Goal: Information Seeking & Learning: Learn about a topic

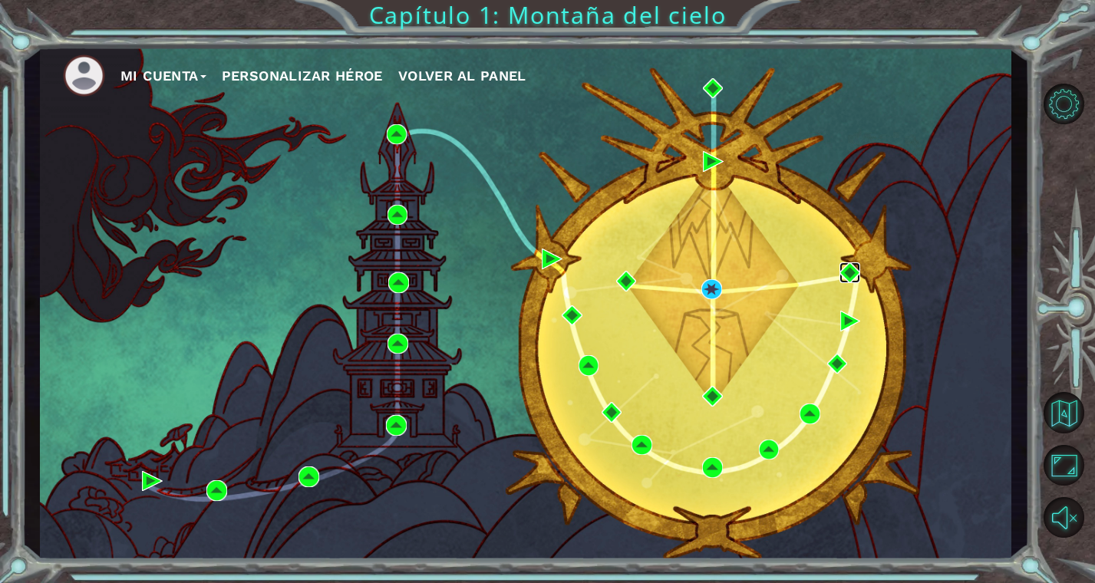
click at [851, 270] on img at bounding box center [850, 272] width 21 height 21
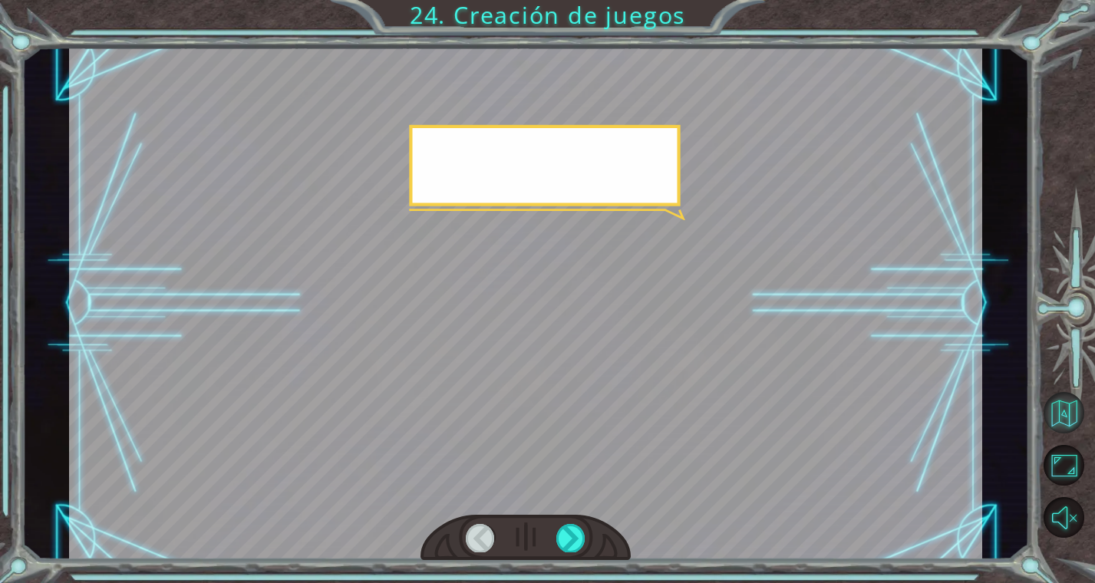
click at [1063, 422] on button "Volver al mapa" at bounding box center [1064, 412] width 41 height 41
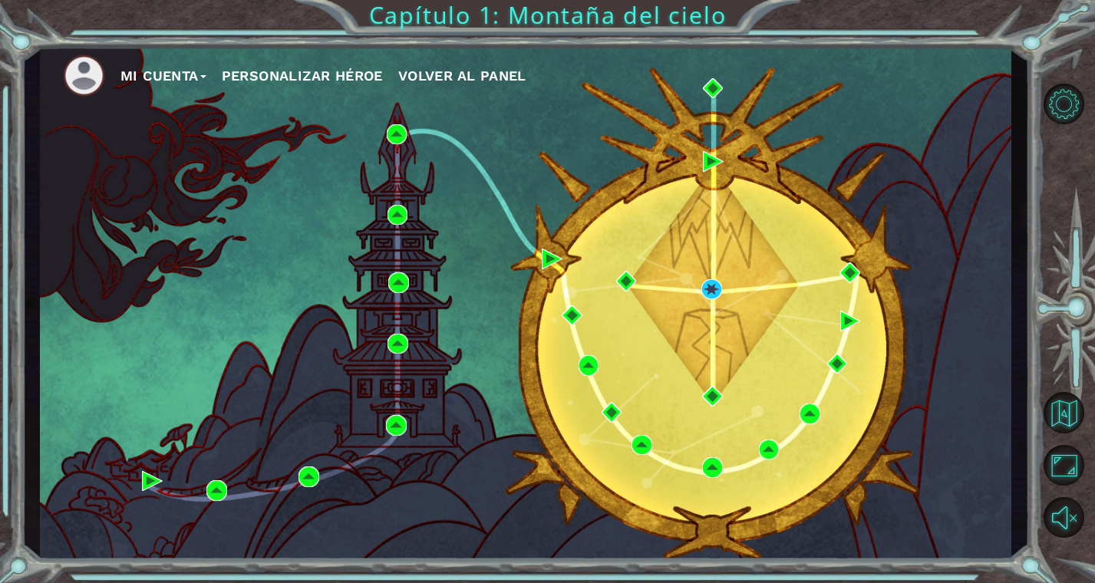
click at [833, 311] on div "Mi Cuenta Personalizar héroe Volver al panel" at bounding box center [526, 303] width 972 height 513
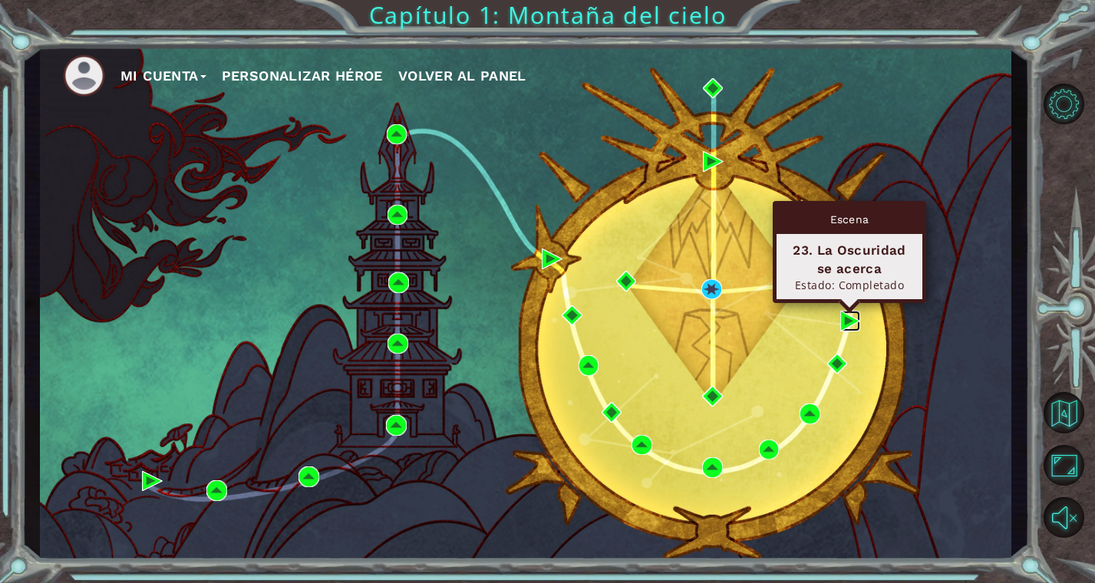
click at [845, 317] on img at bounding box center [850, 321] width 21 height 21
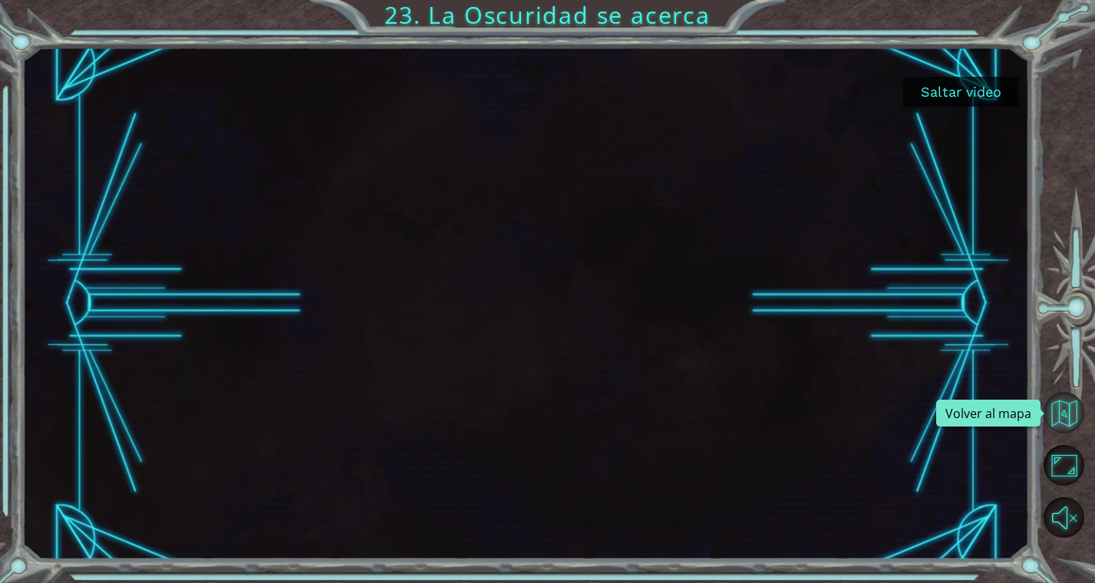
click at [1055, 431] on button "Volver al mapa" at bounding box center [1064, 412] width 41 height 41
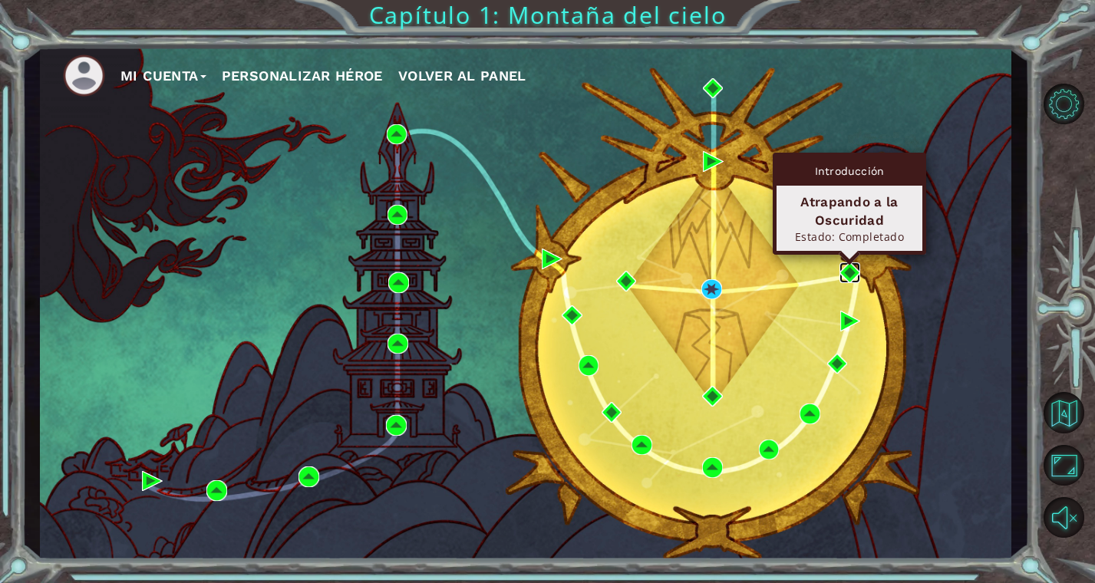
click at [850, 273] on img at bounding box center [850, 272] width 21 height 21
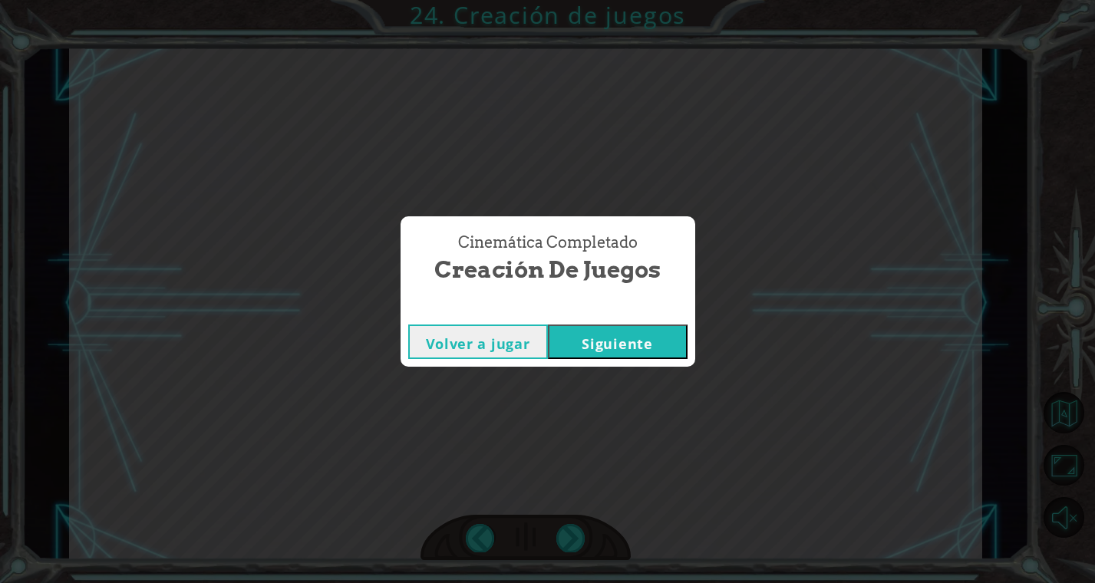
click at [644, 338] on button "Siguiente" at bounding box center [618, 342] width 140 height 35
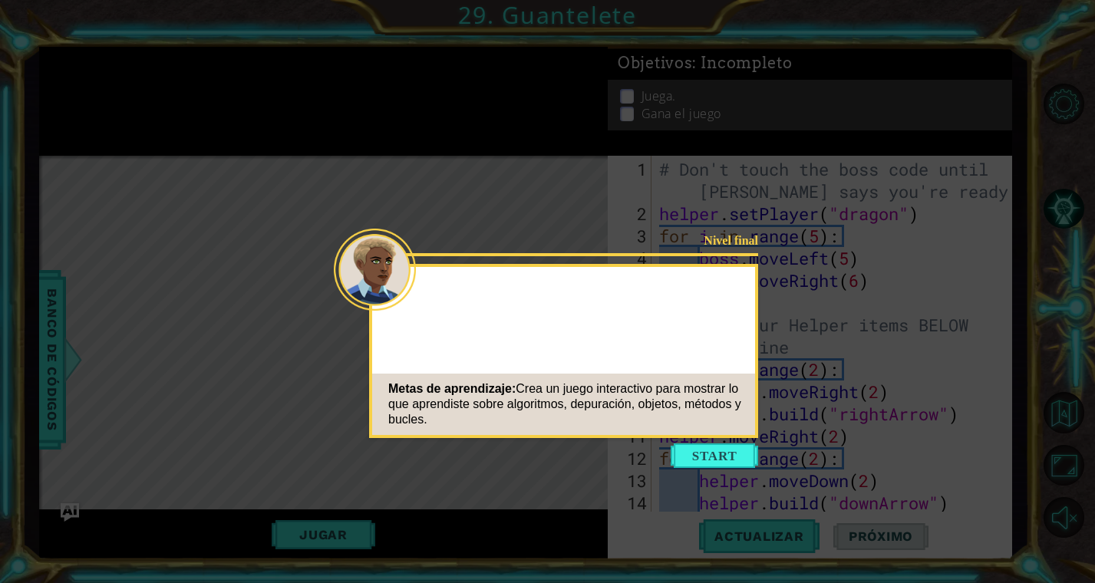
click at [727, 447] on button "Start" at bounding box center [714, 456] width 87 height 25
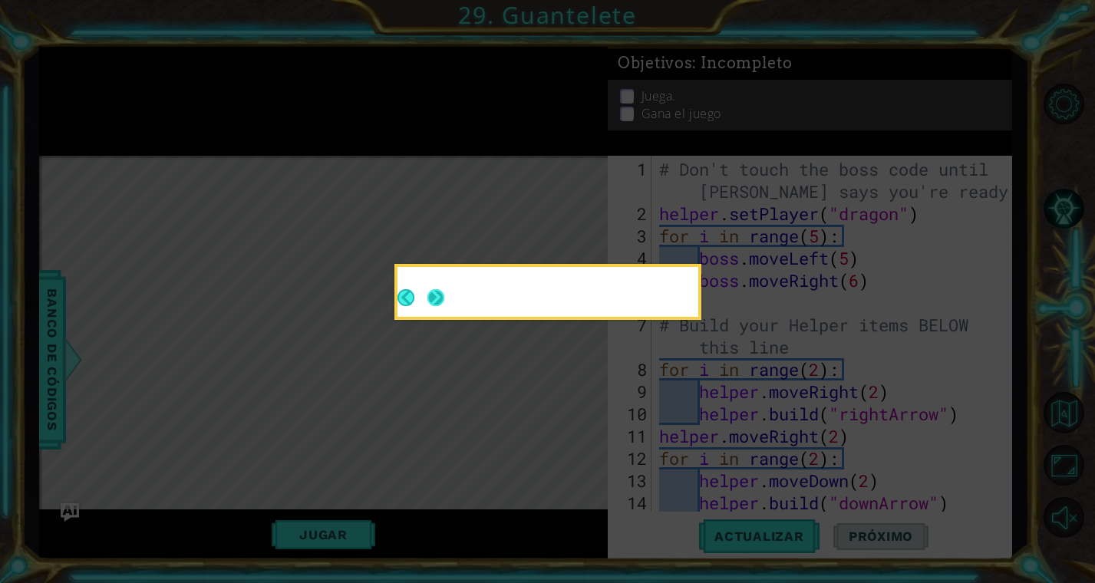
click at [441, 293] on button "Next" at bounding box center [435, 297] width 17 height 17
click at [439, 292] on button "Next" at bounding box center [435, 297] width 17 height 17
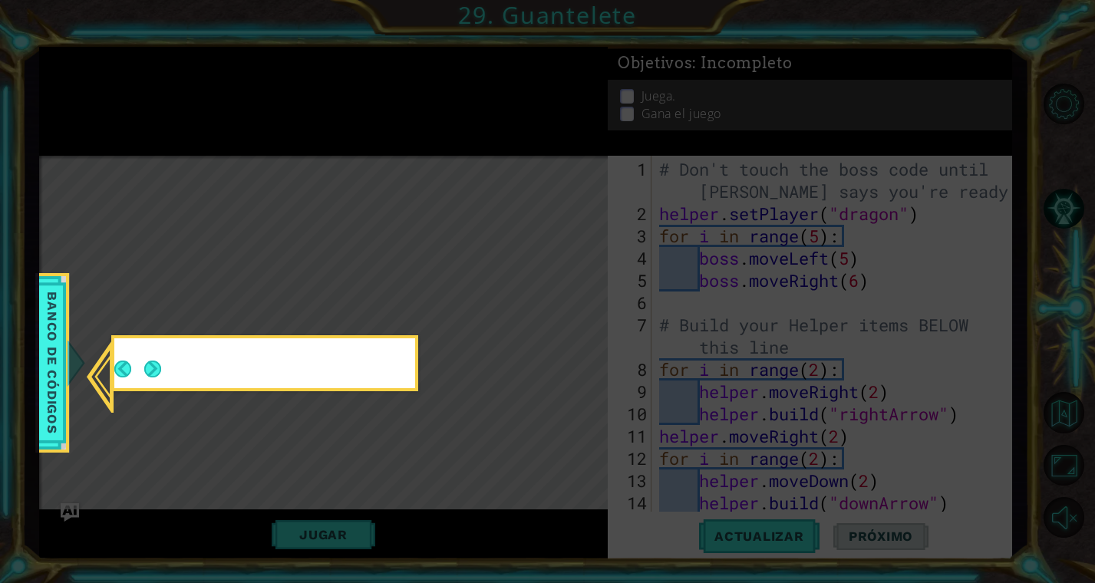
click at [157, 361] on button "Next" at bounding box center [152, 369] width 17 height 17
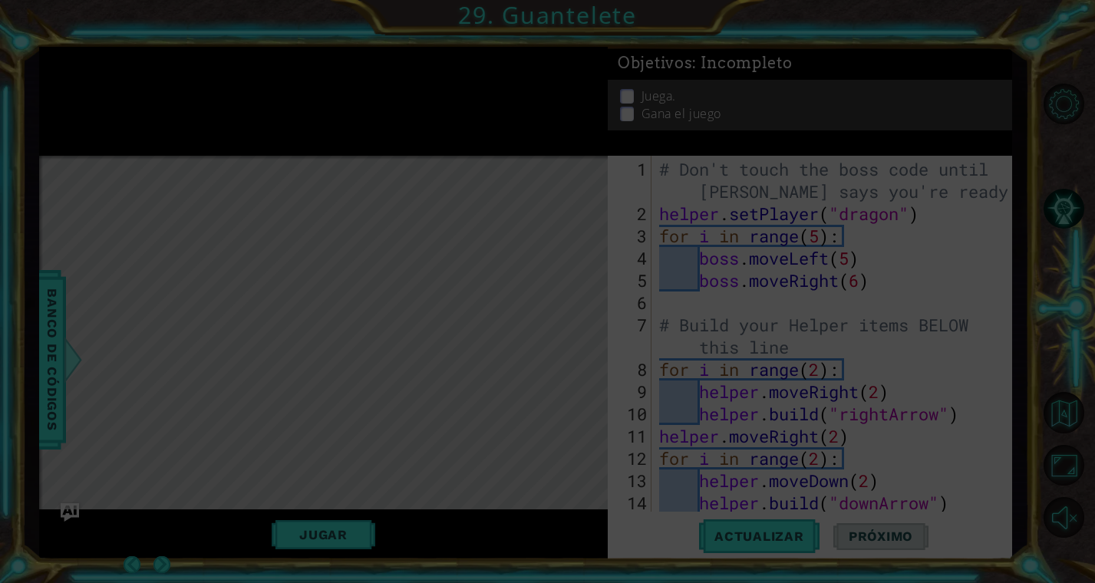
click at [163, 561] on icon at bounding box center [547, 291] width 1095 height 583
click at [163, 566] on icon at bounding box center [547, 291] width 1095 height 583
click at [497, 289] on icon at bounding box center [547, 291] width 1095 height 583
click at [561, 557] on button "Next" at bounding box center [569, 565] width 17 height 17
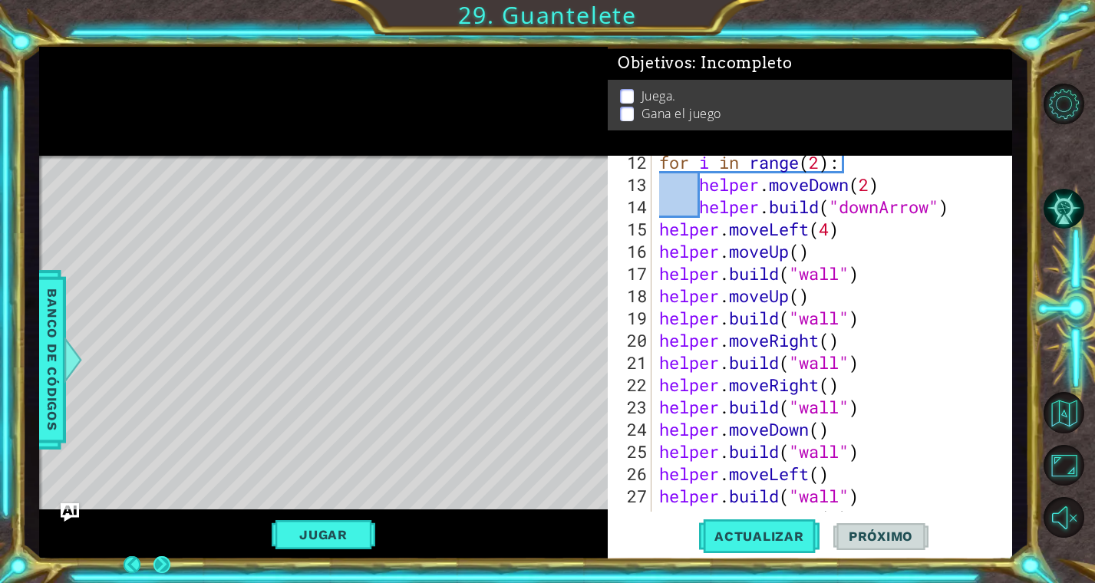
click at [165, 556] on button "Next" at bounding box center [161, 564] width 17 height 17
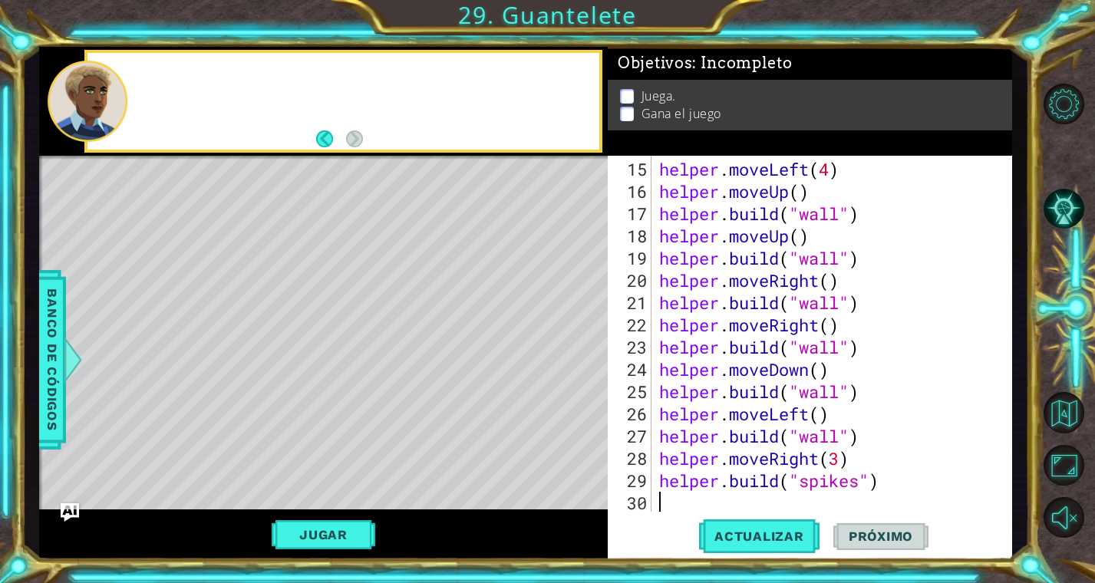
scroll to position [356, 0]
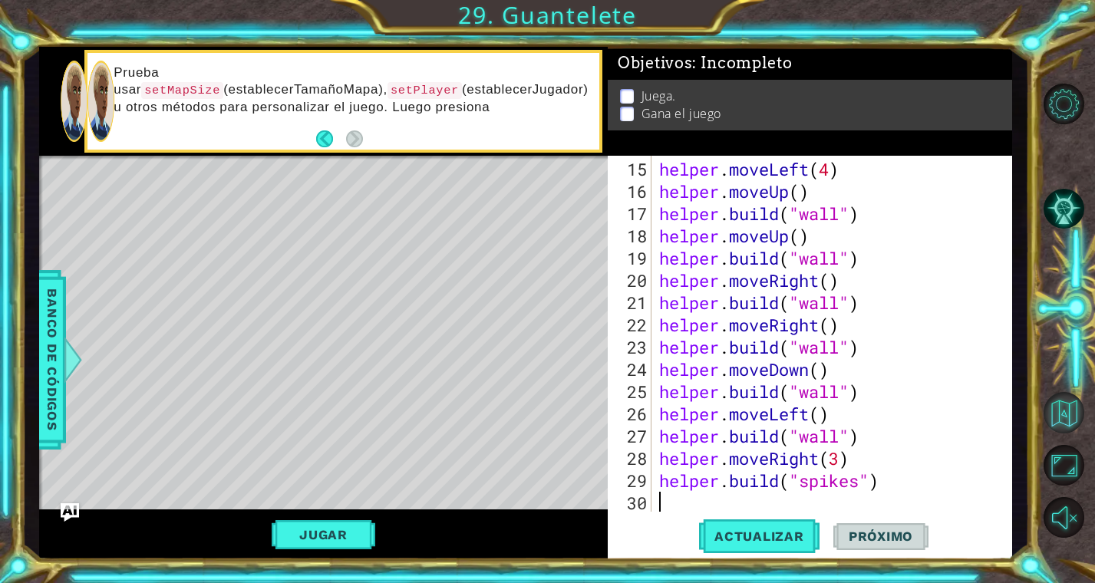
click at [1075, 409] on button "Volver al mapa" at bounding box center [1064, 412] width 41 height 41
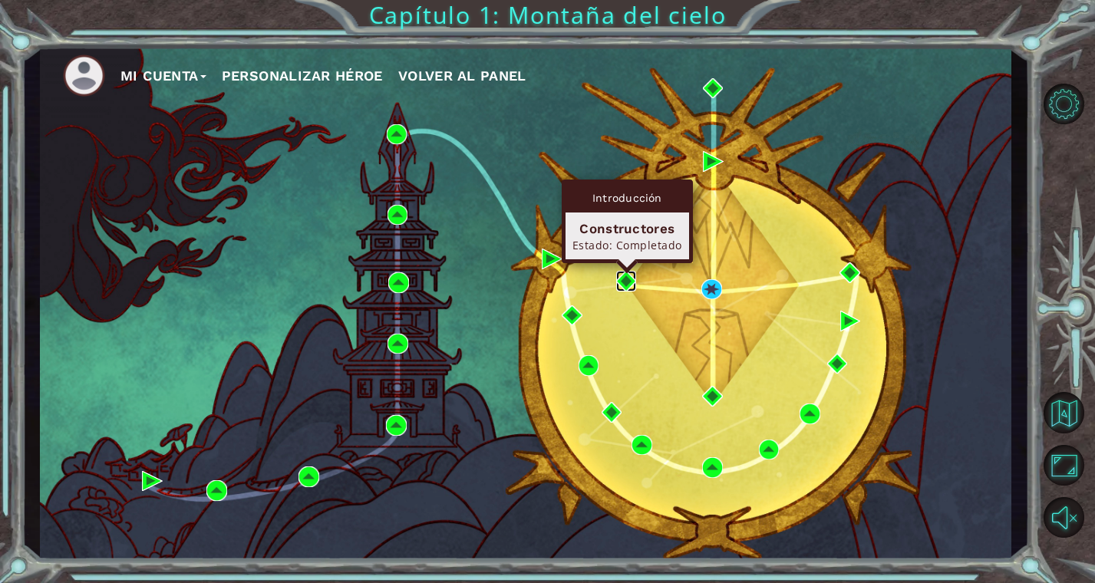
click at [622, 281] on img at bounding box center [626, 281] width 21 height 21
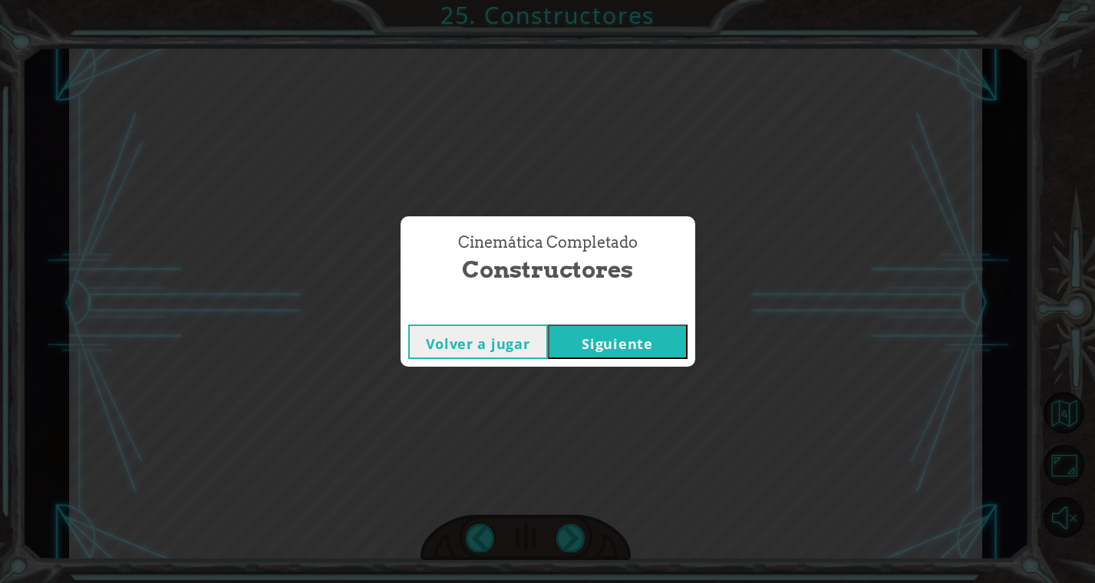
click at [619, 337] on button "Siguiente" at bounding box center [618, 342] width 140 height 35
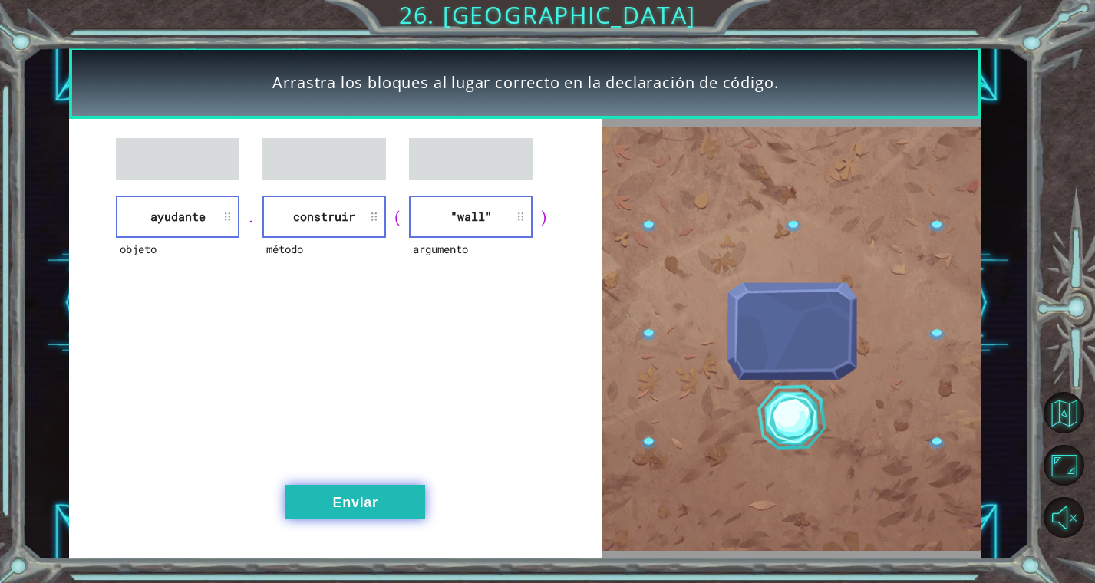
click at [341, 505] on button "Enviar" at bounding box center [356, 502] width 140 height 35
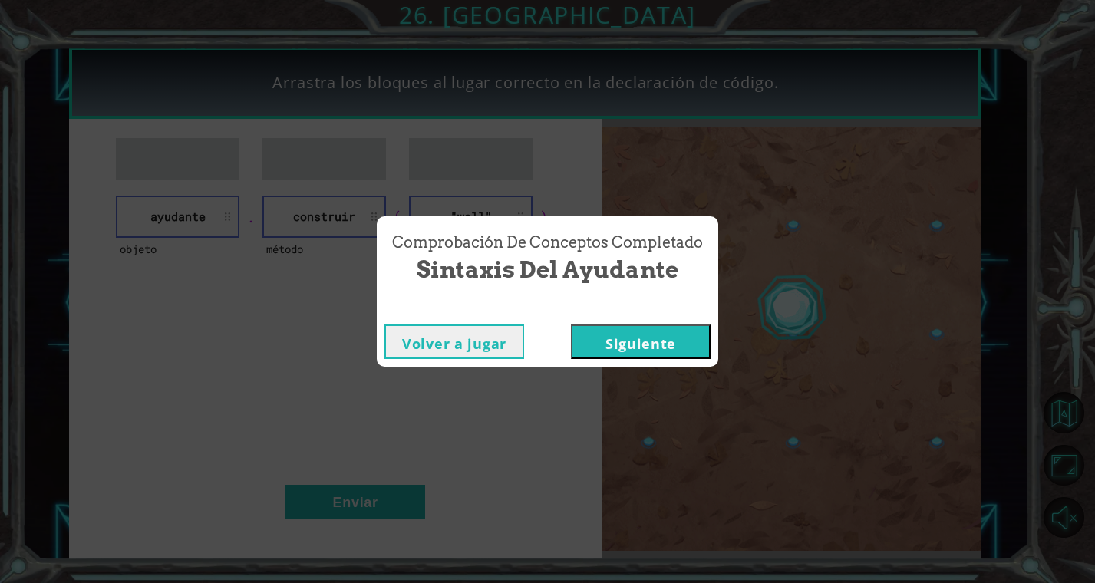
click at [635, 343] on button "Siguiente" at bounding box center [641, 342] width 140 height 35
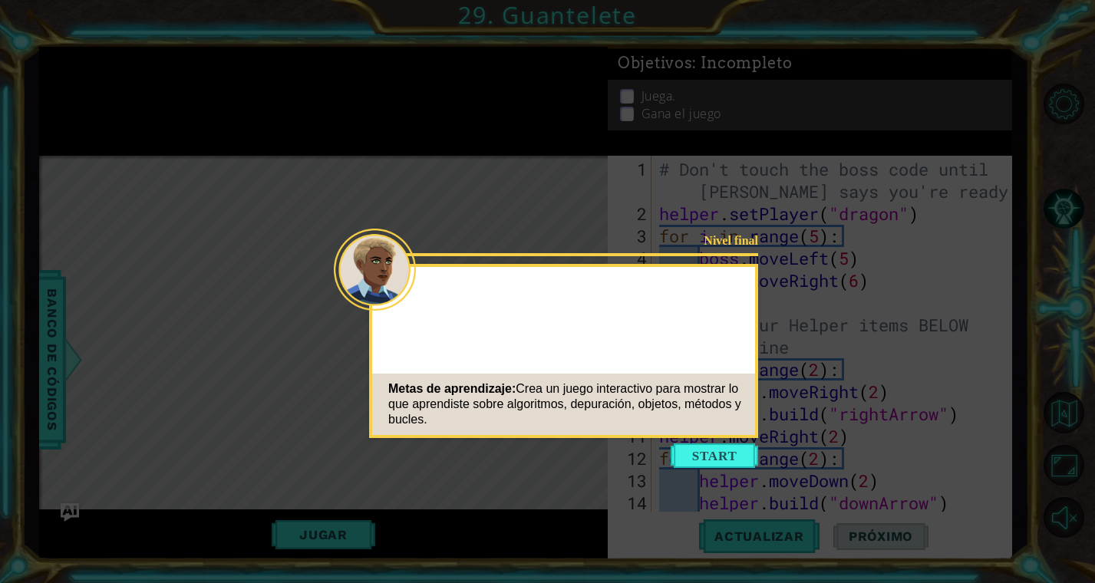
click at [734, 451] on button "Start" at bounding box center [714, 456] width 87 height 25
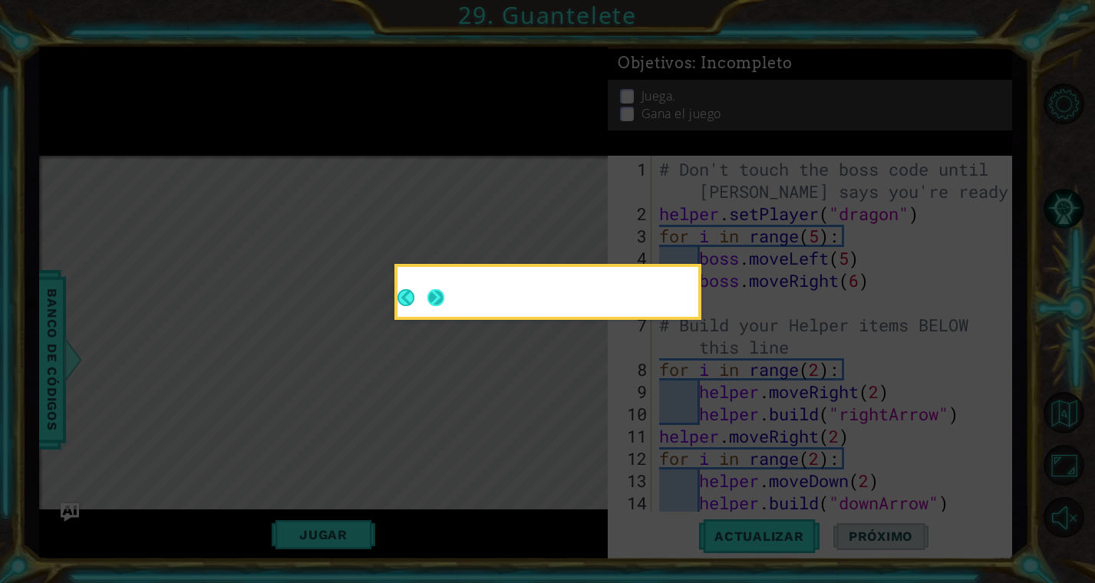
click at [436, 298] on button "Next" at bounding box center [435, 297] width 17 height 17
click at [437, 296] on button "Next" at bounding box center [435, 297] width 17 height 17
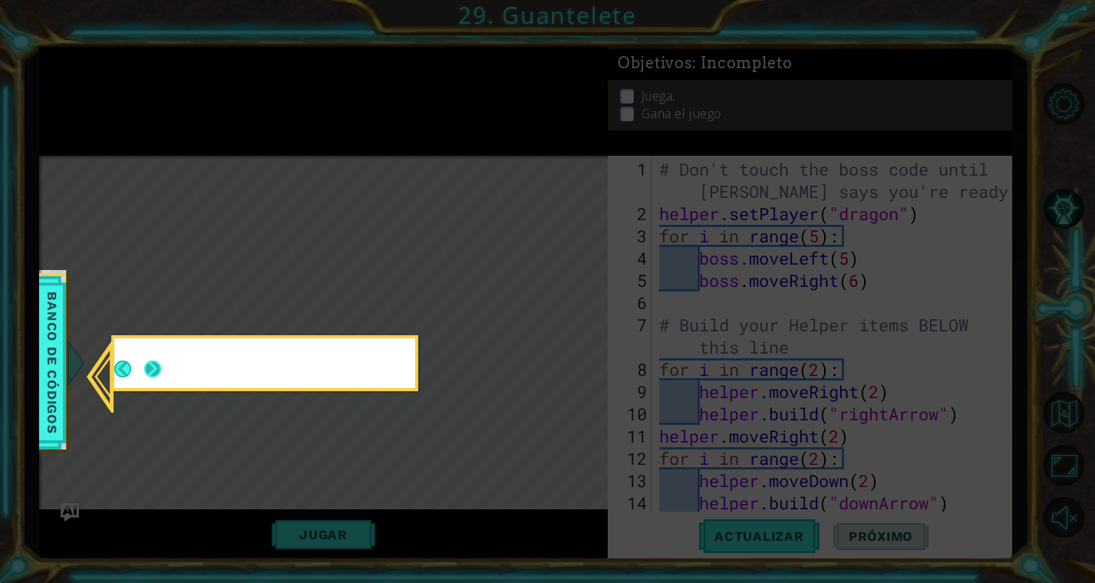
click at [154, 367] on button "Next" at bounding box center [152, 369] width 17 height 17
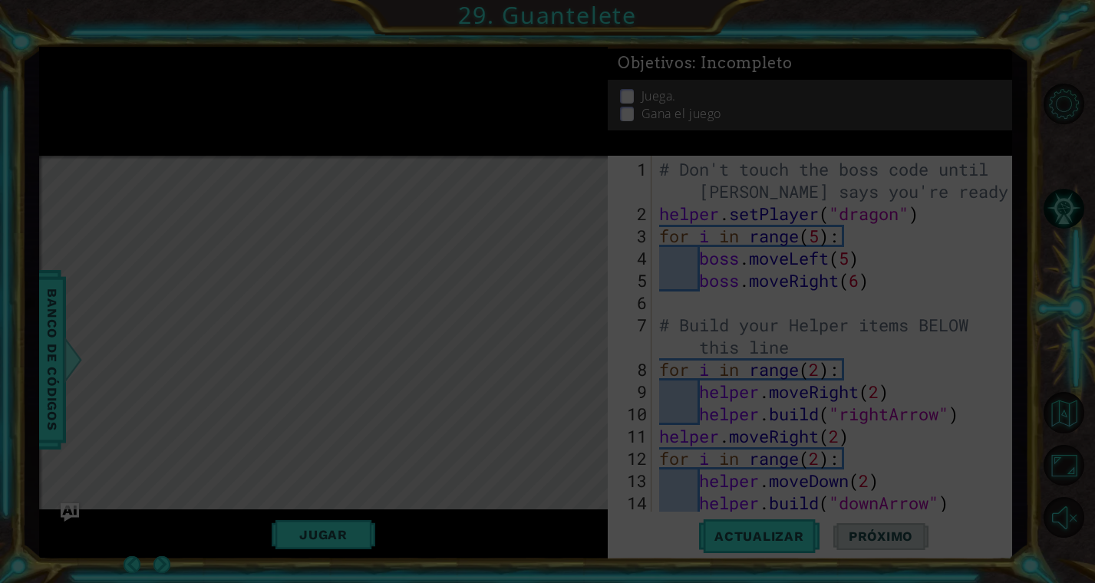
click at [226, 386] on div "Level Map" at bounding box center [393, 382] width 709 height 452
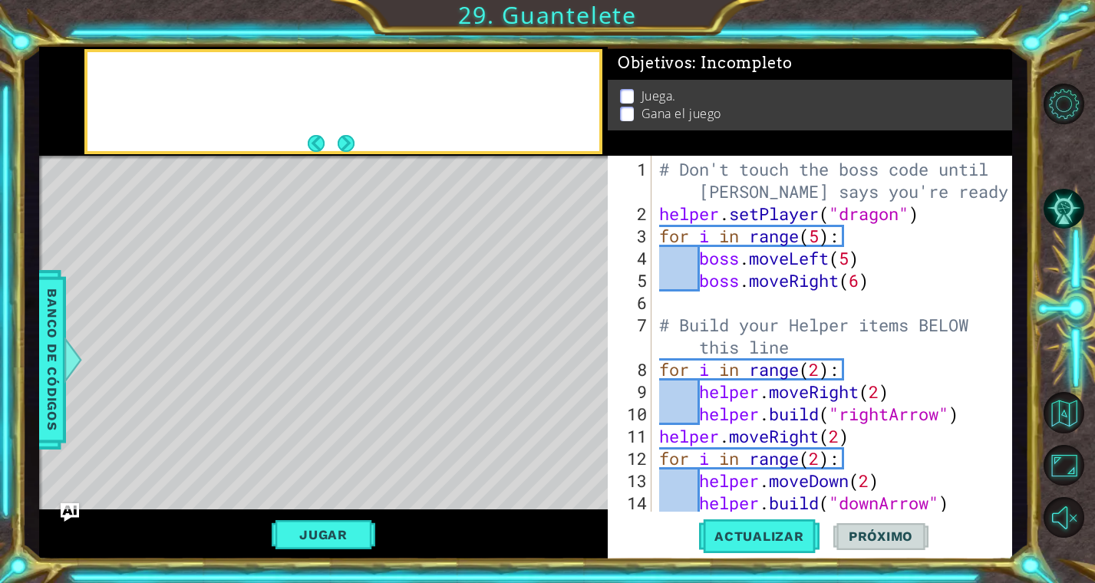
click at [345, 147] on button "Next" at bounding box center [346, 143] width 17 height 17
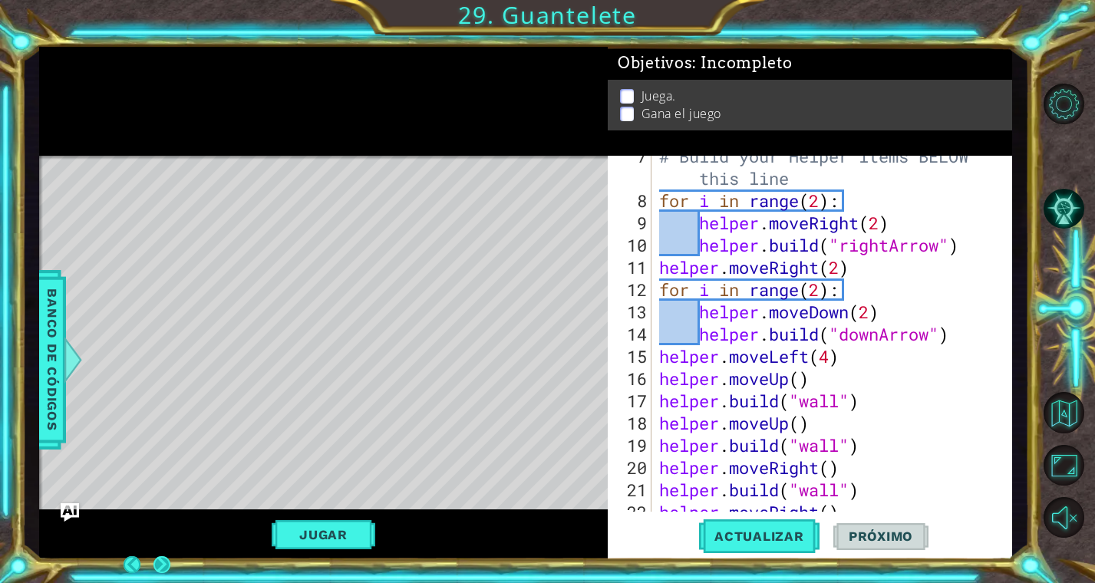
click at [167, 558] on button "Next" at bounding box center [161, 564] width 17 height 17
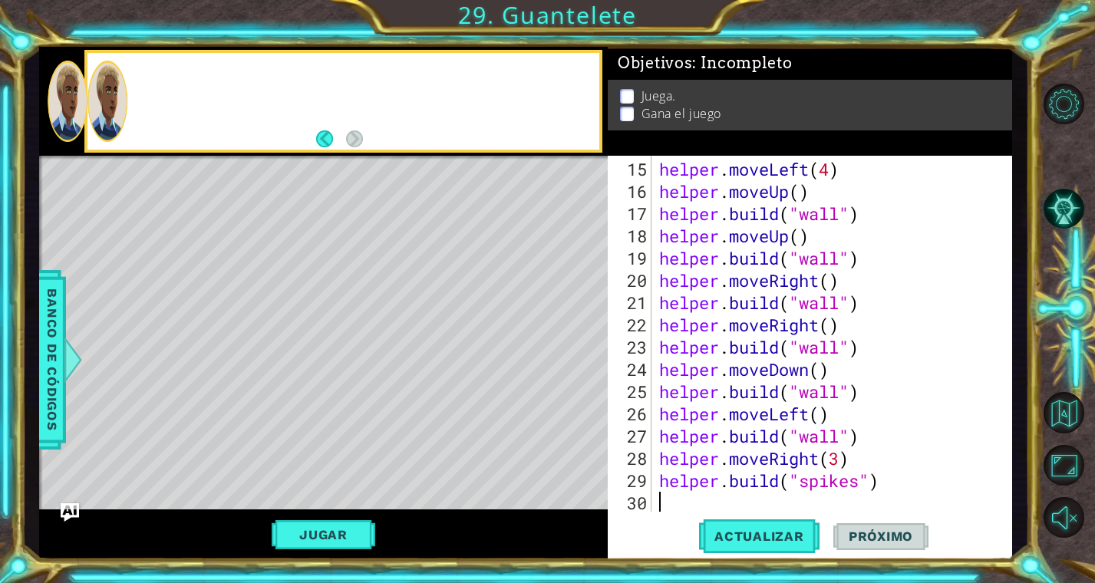
scroll to position [356, 0]
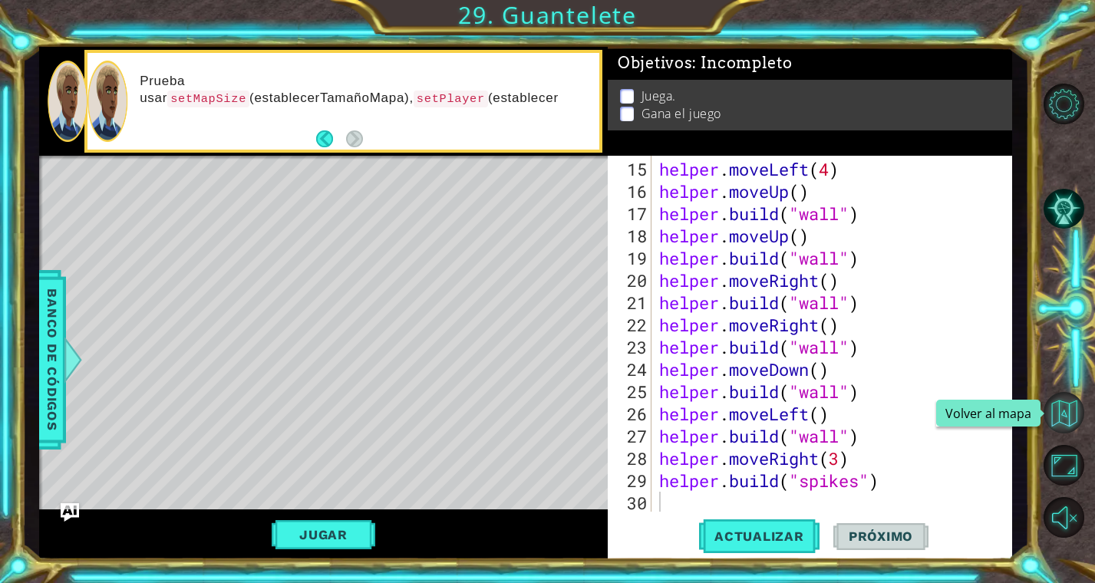
click at [1065, 424] on button "Volver al mapa" at bounding box center [1064, 412] width 41 height 41
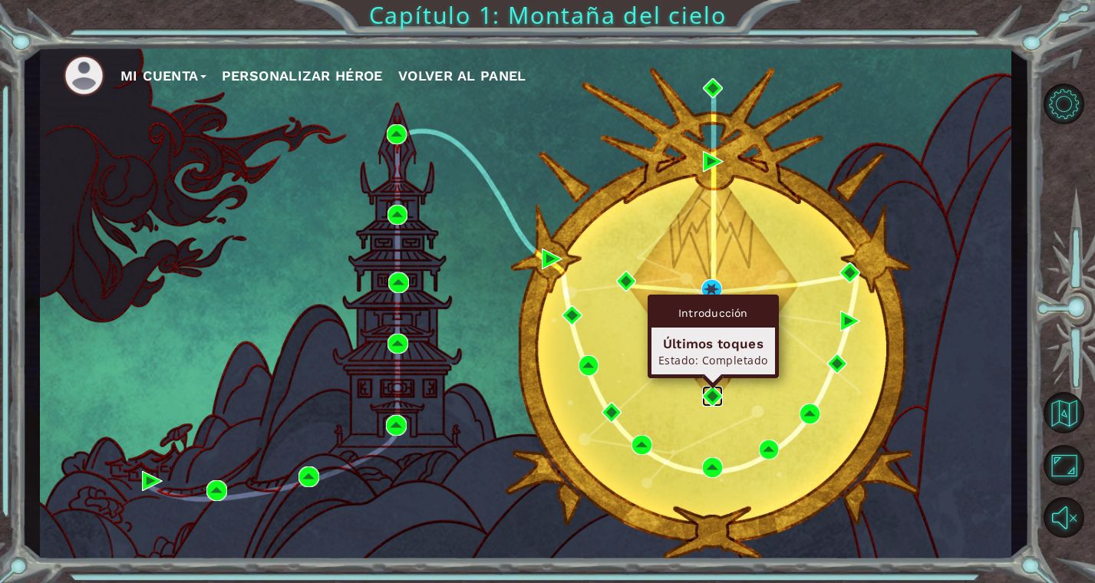
click at [718, 399] on img at bounding box center [712, 396] width 21 height 21
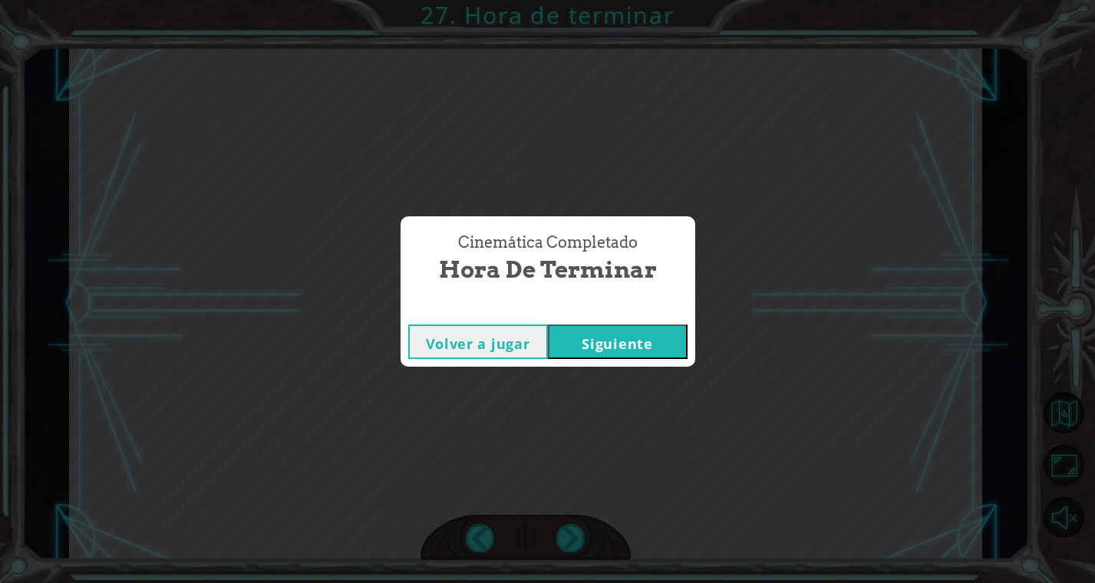
click at [609, 342] on button "Siguiente" at bounding box center [618, 342] width 140 height 35
